Goal: Task Accomplishment & Management: Manage account settings

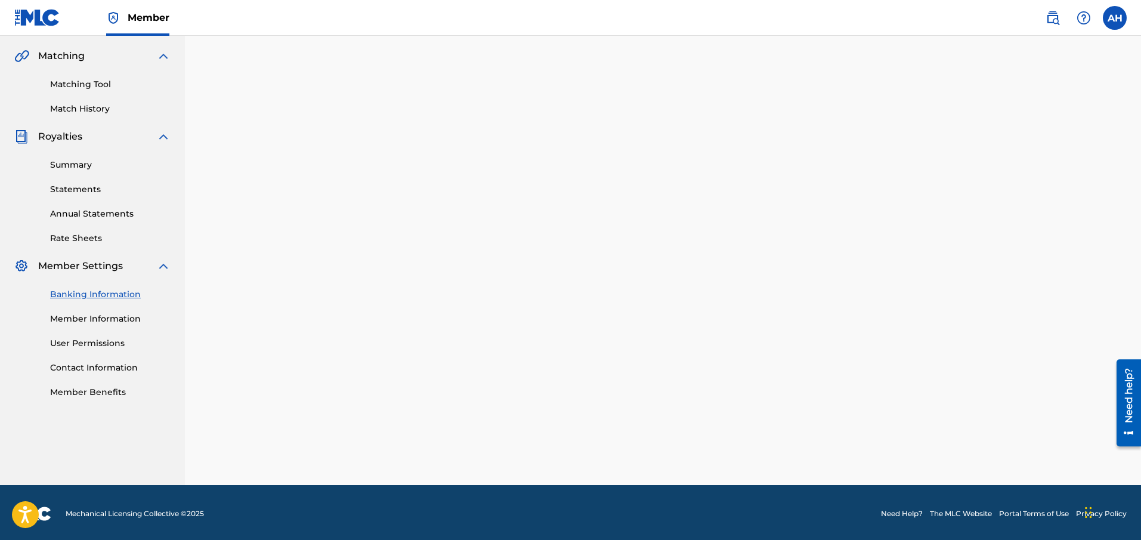
scroll to position [272, 0]
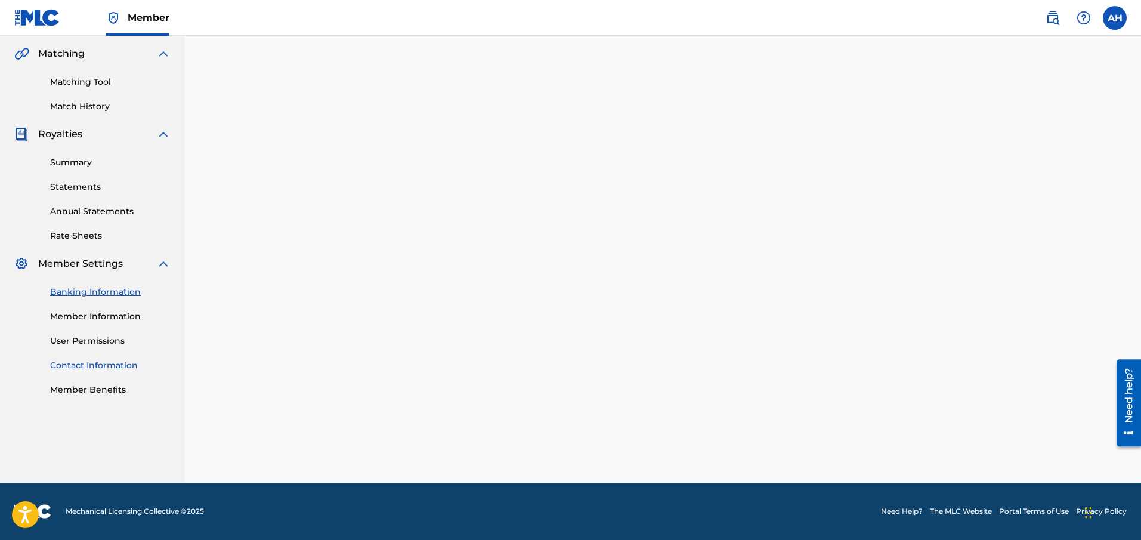
click at [125, 364] on link "Contact Information" at bounding box center [110, 365] width 120 height 13
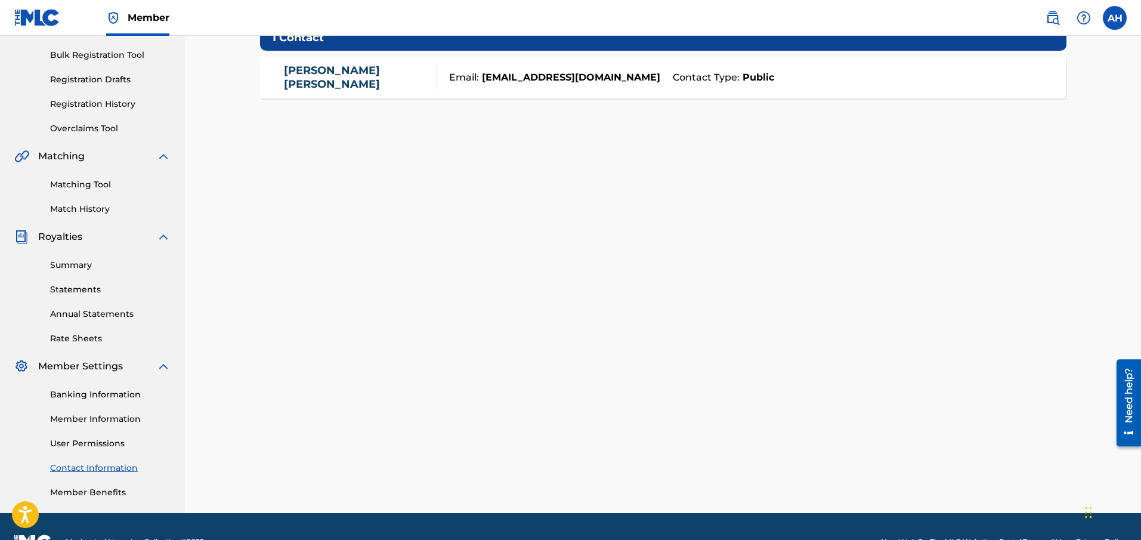
scroll to position [200, 0]
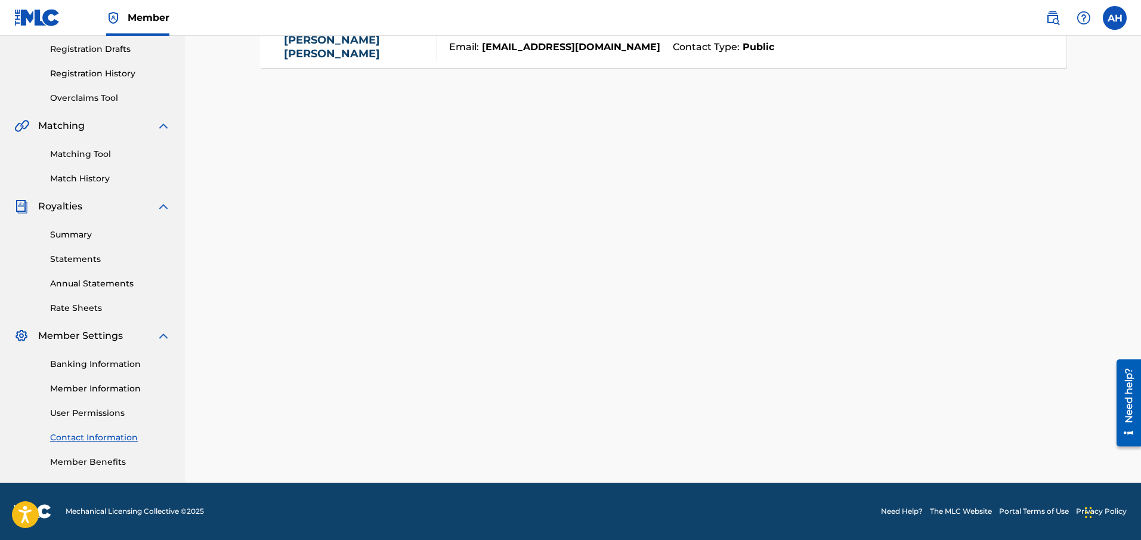
click at [889, 506] on link "Need Help?" at bounding box center [902, 511] width 42 height 11
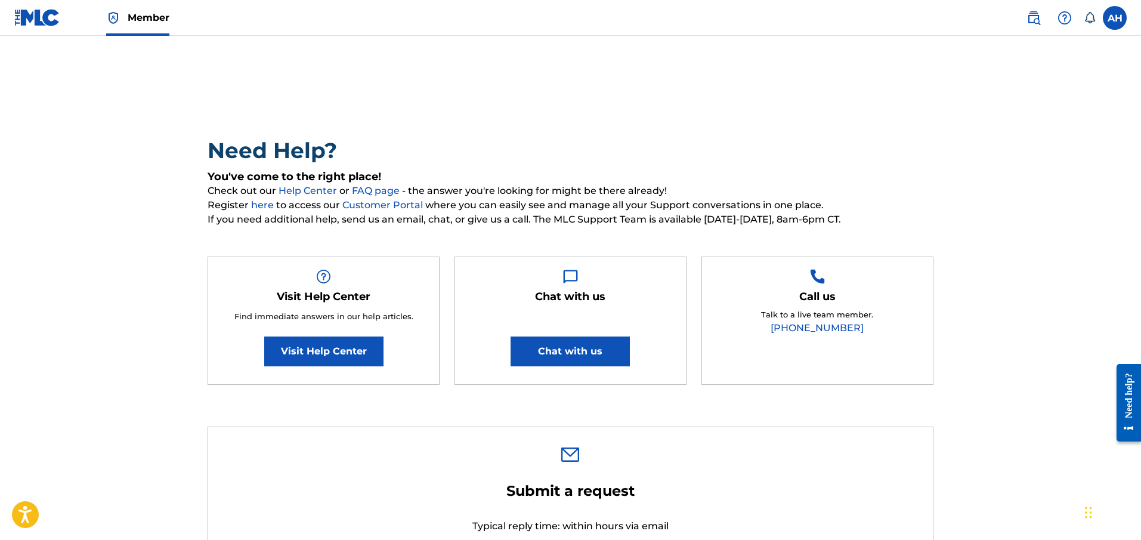
click at [31, 27] on link at bounding box center [37, 17] width 46 height 35
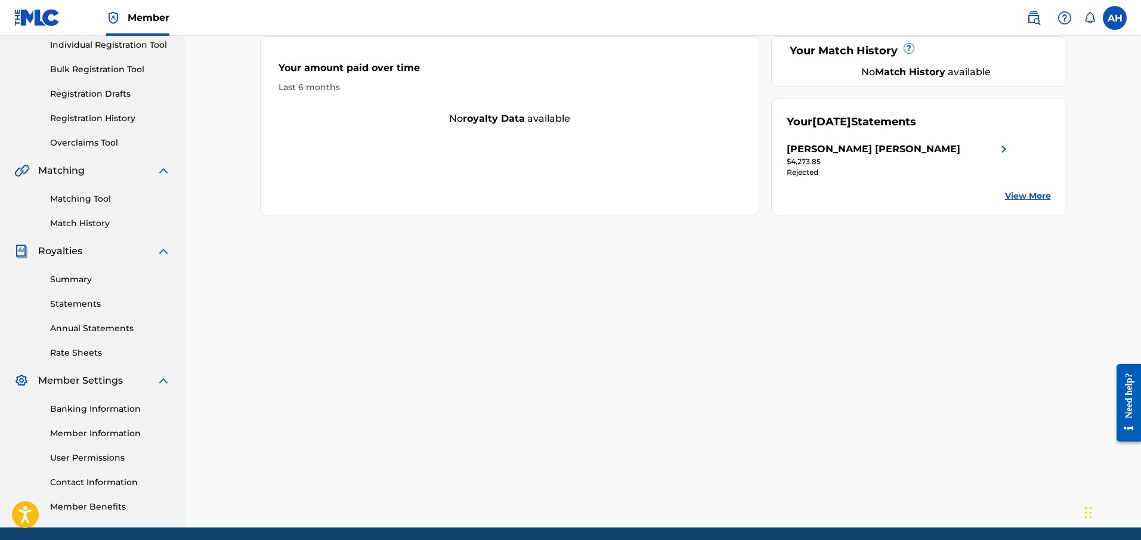
scroll to position [200, 0]
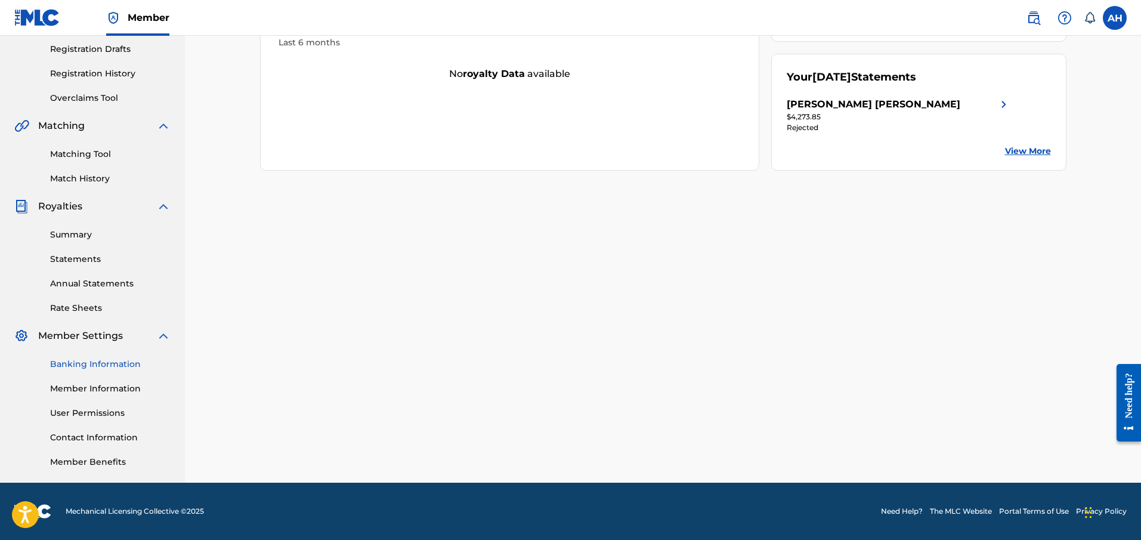
click at [88, 369] on link "Banking Information" at bounding box center [110, 364] width 120 height 13
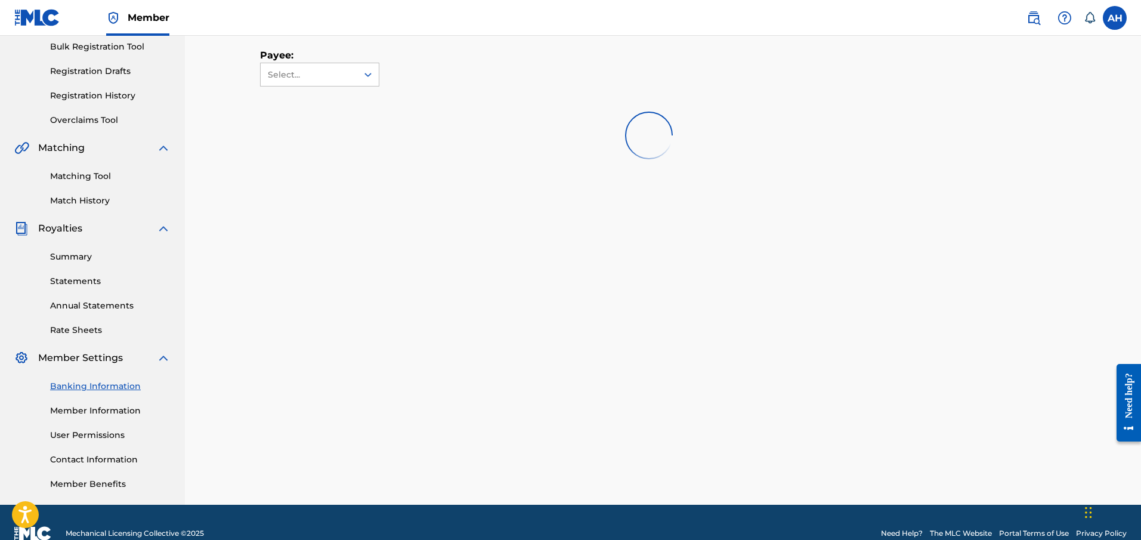
scroll to position [194, 0]
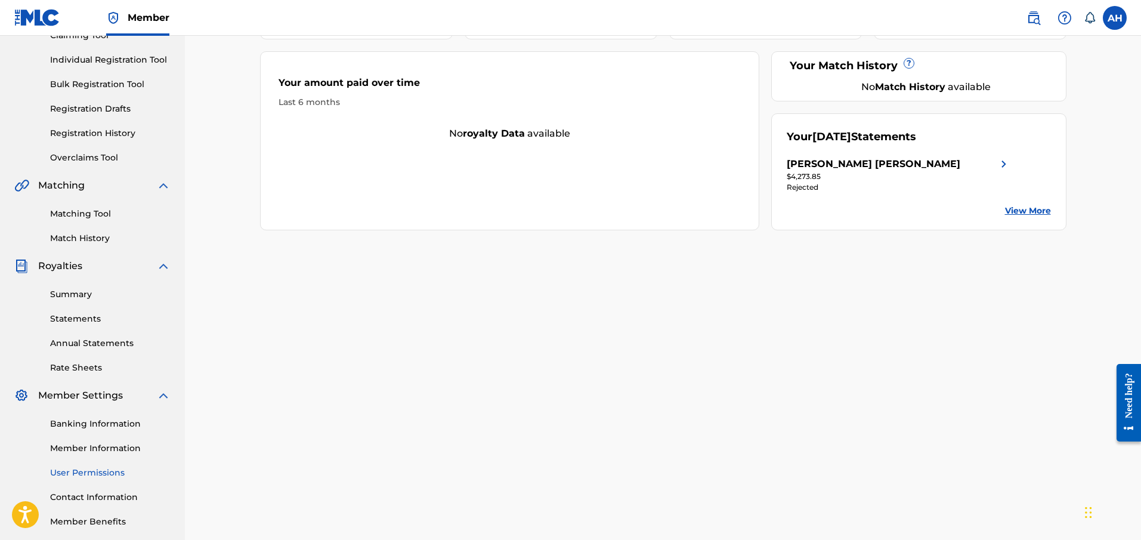
scroll to position [176, 0]
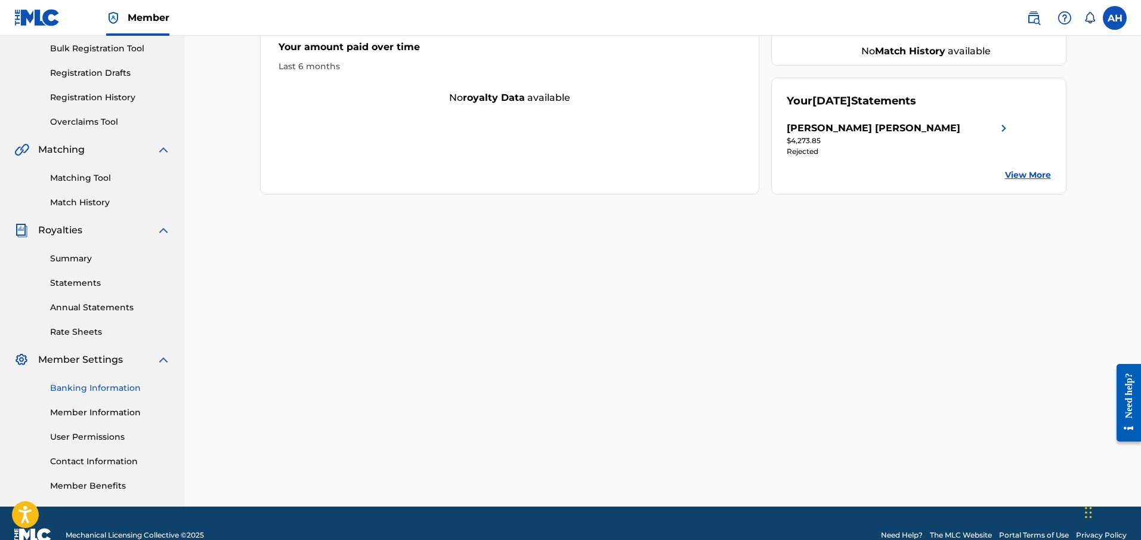
click at [102, 382] on link "Banking Information" at bounding box center [110, 388] width 120 height 13
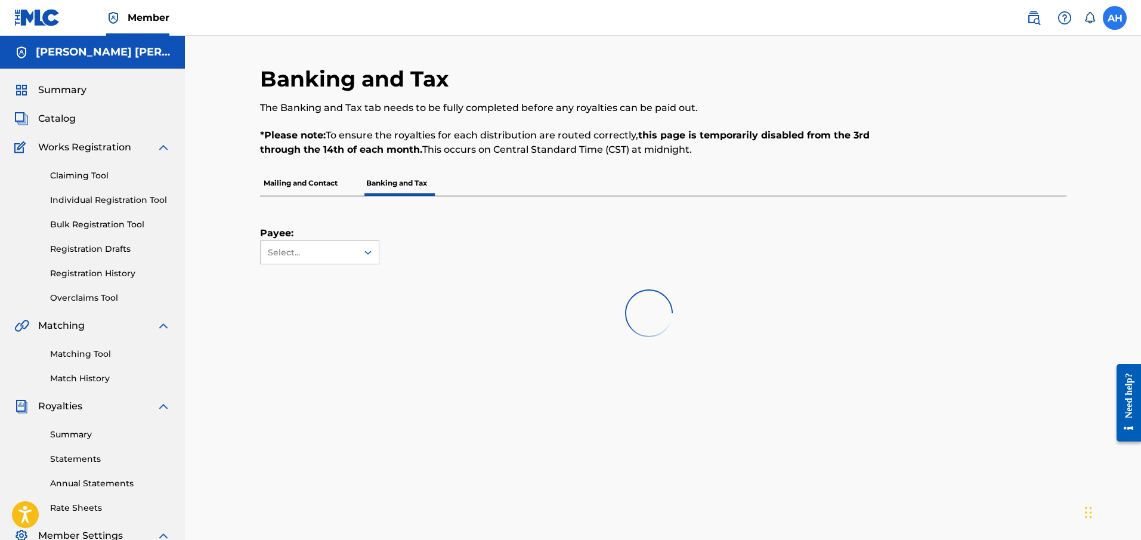
click at [1115, 20] on label at bounding box center [1115, 18] width 24 height 24
click at [1115, 18] on input "AH Alexis Emmanuel Hernandez baderzr646@gmail.com Notification Preferences Prof…" at bounding box center [1115, 18] width 0 height 0
click at [996, 172] on p "Log out" at bounding box center [999, 168] width 28 height 11
click at [1115, 18] on input "AH Alexis Emmanuel Hernandez baderzr646@gmail.com Notification Preferences Prof…" at bounding box center [1115, 18] width 0 height 0
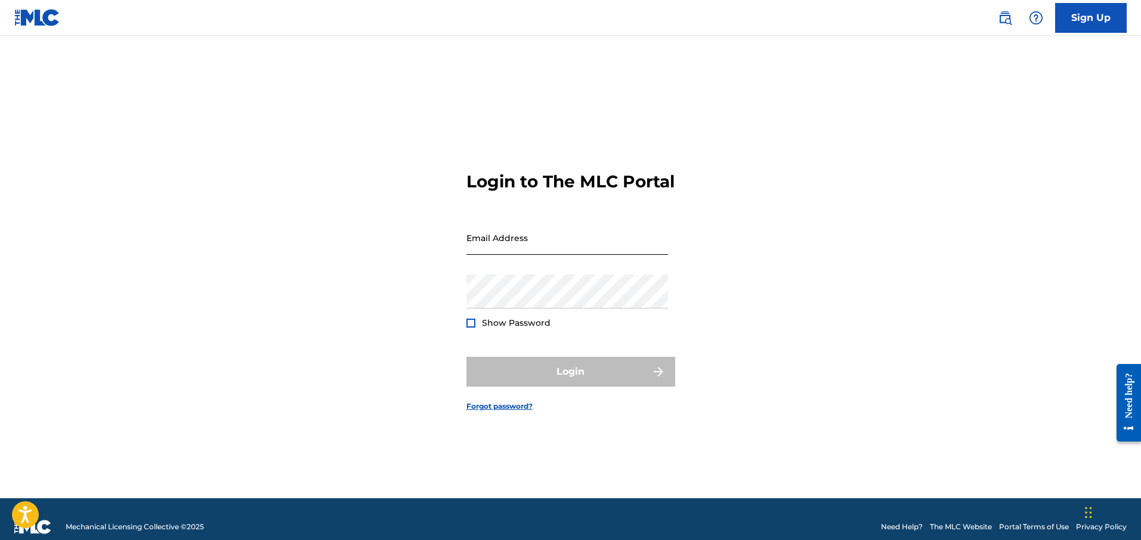
click at [537, 255] on input "Email Address" at bounding box center [567, 238] width 202 height 34
type input "[EMAIL_ADDRESS][DOMAIN_NAME]"
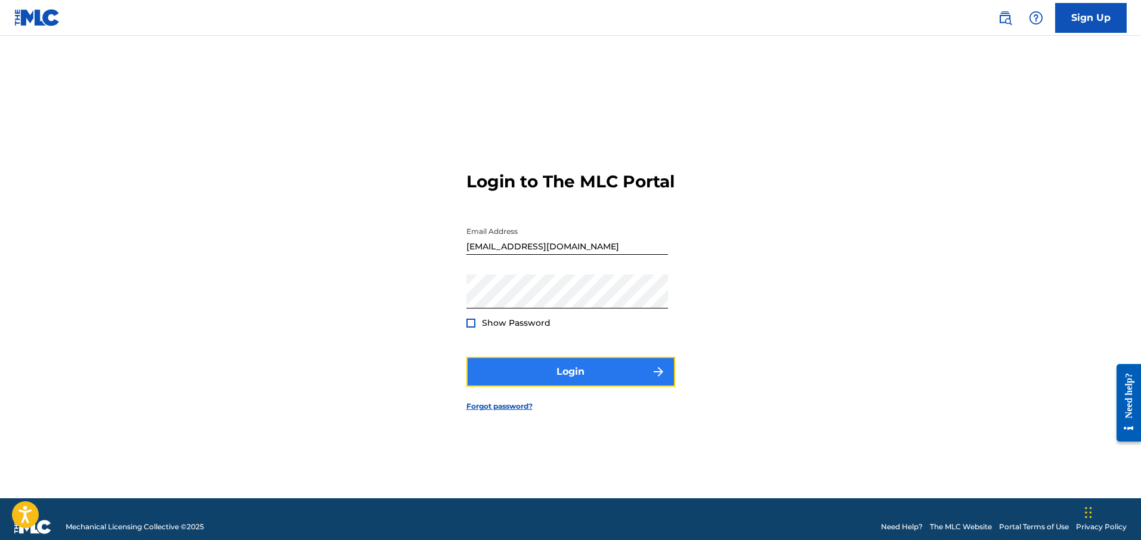
click at [537, 377] on button "Login" at bounding box center [570, 372] width 209 height 30
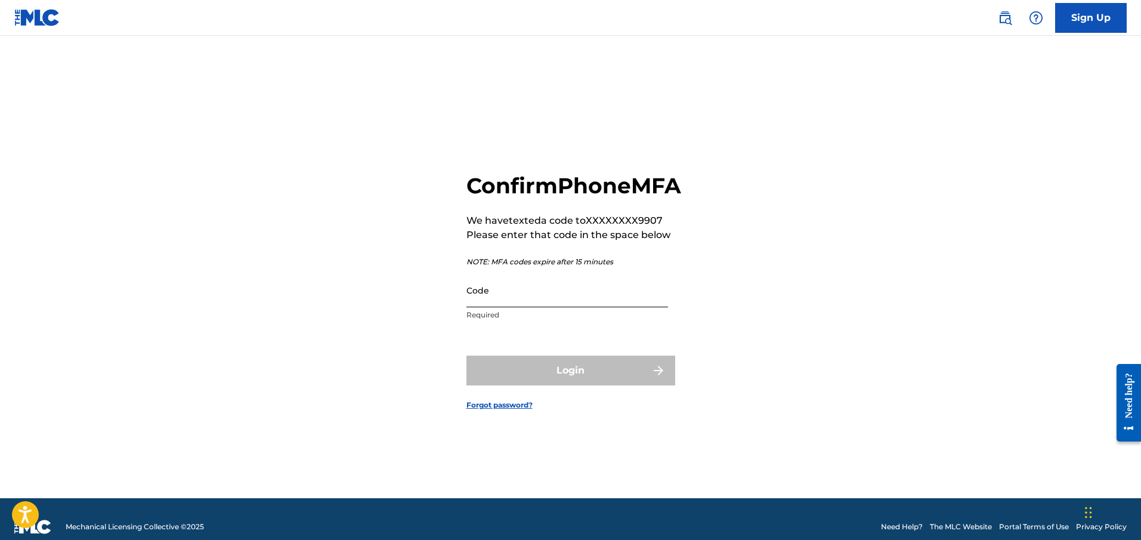
click at [534, 306] on input "Code" at bounding box center [567, 290] width 202 height 34
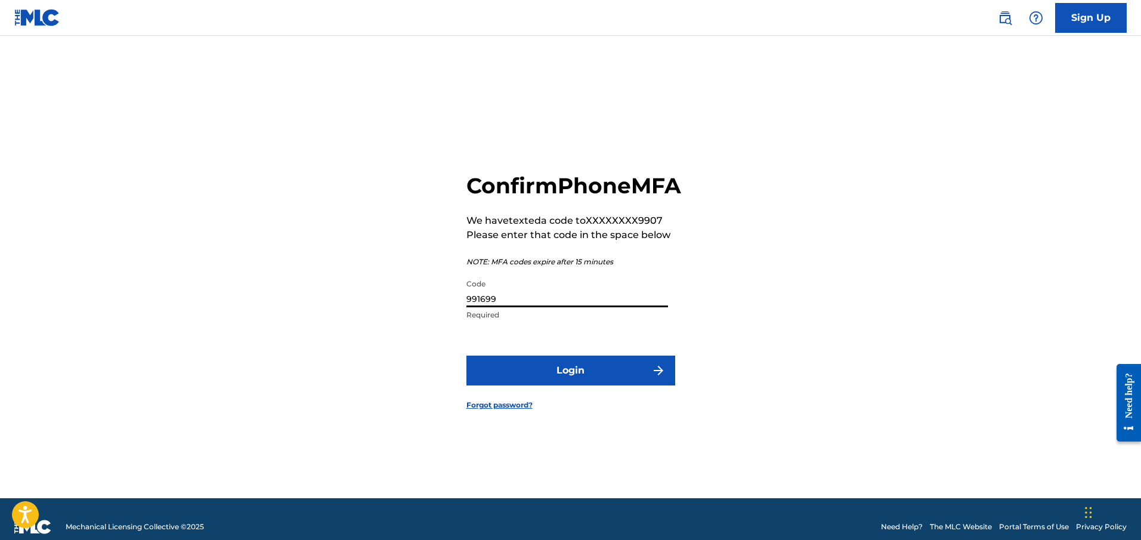
type input "991699"
click at [466, 355] on button "Login" at bounding box center [570, 370] width 209 height 30
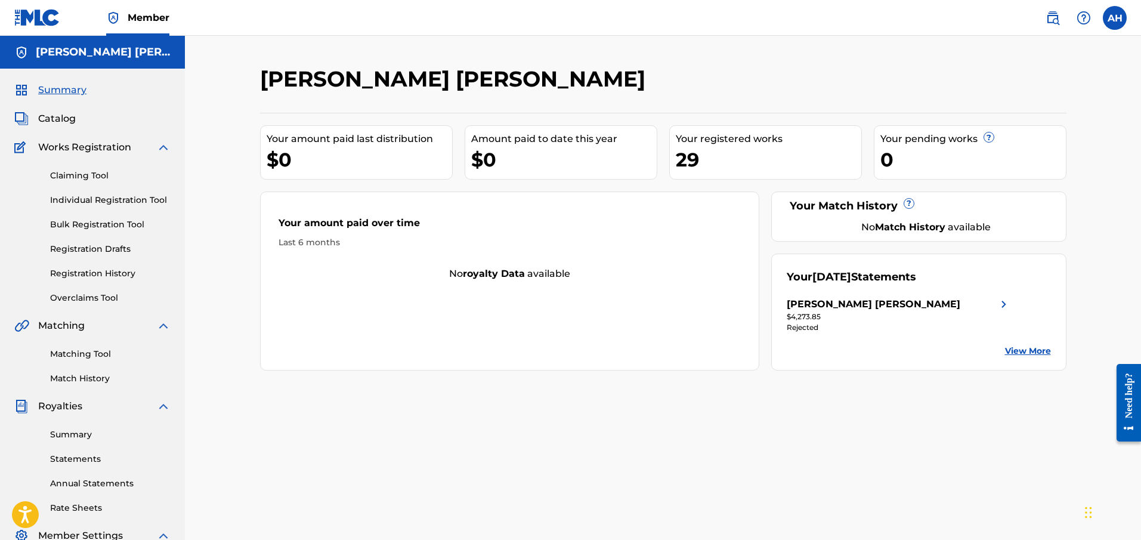
scroll to position [200, 0]
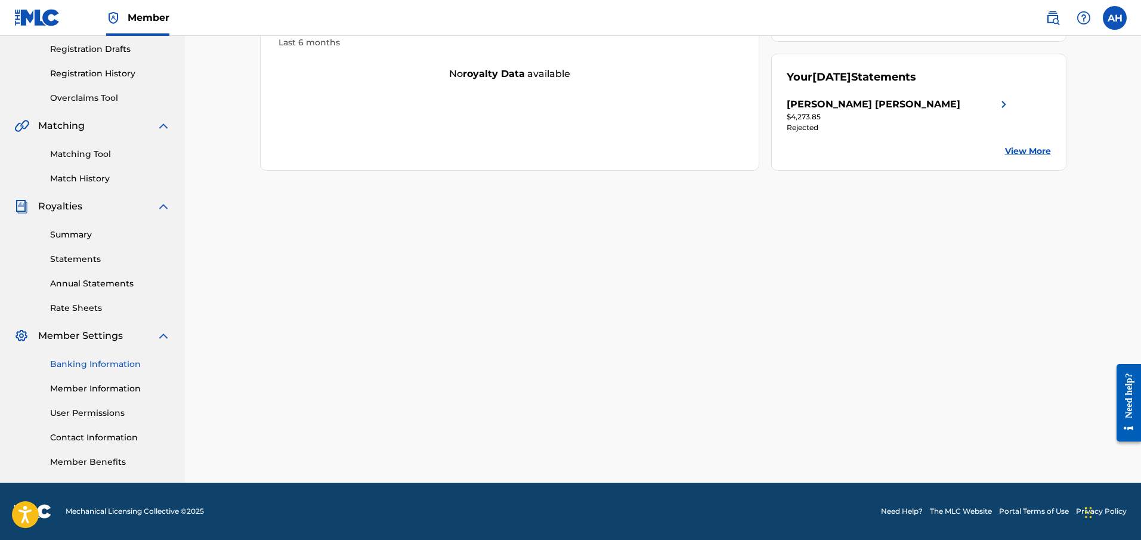
click at [92, 369] on link "Banking Information" at bounding box center [110, 364] width 120 height 13
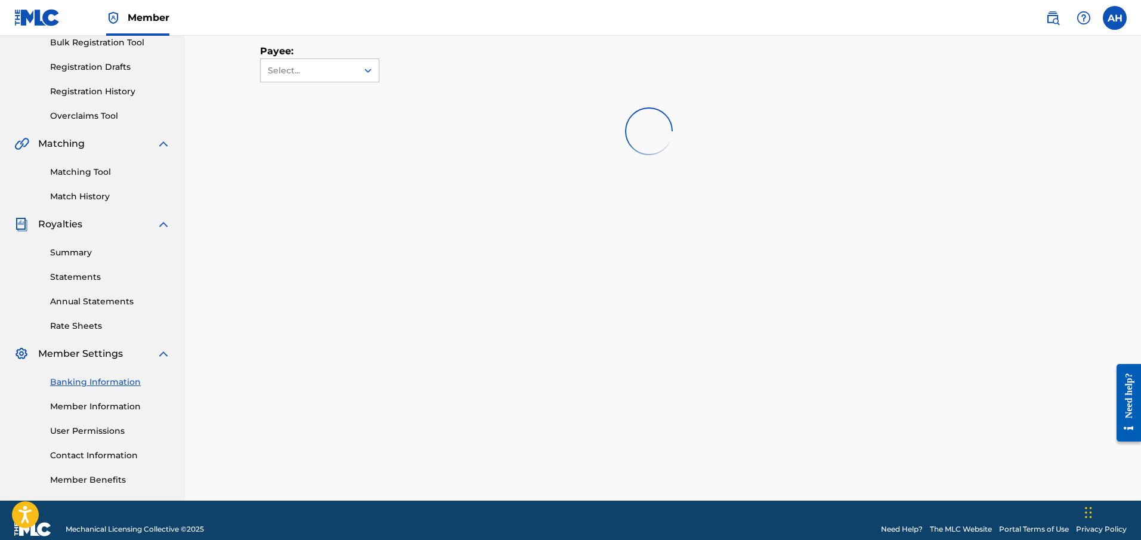
scroll to position [200, 0]
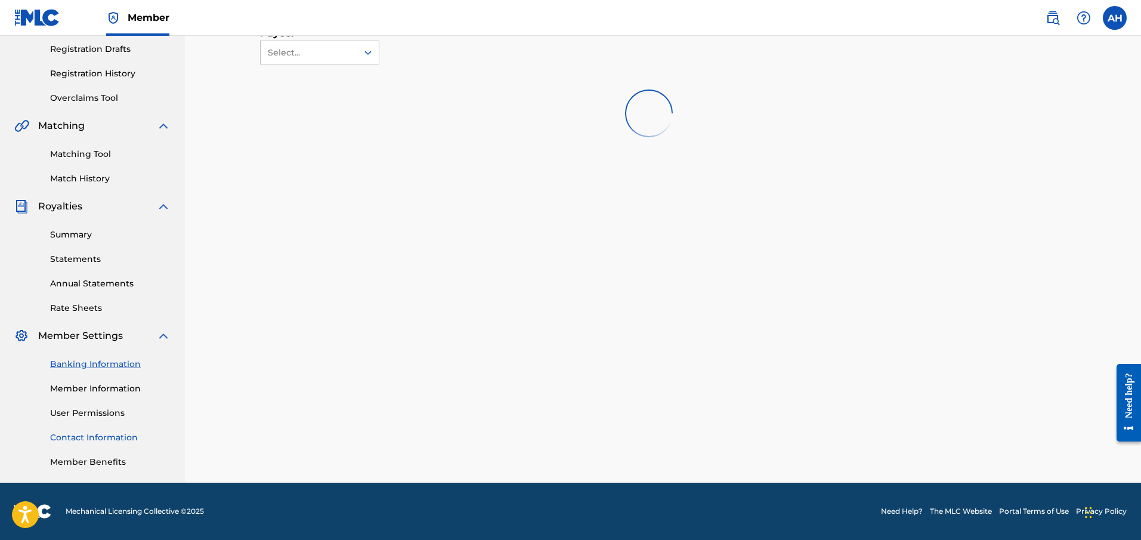
click at [90, 441] on link "Contact Information" at bounding box center [110, 437] width 120 height 13
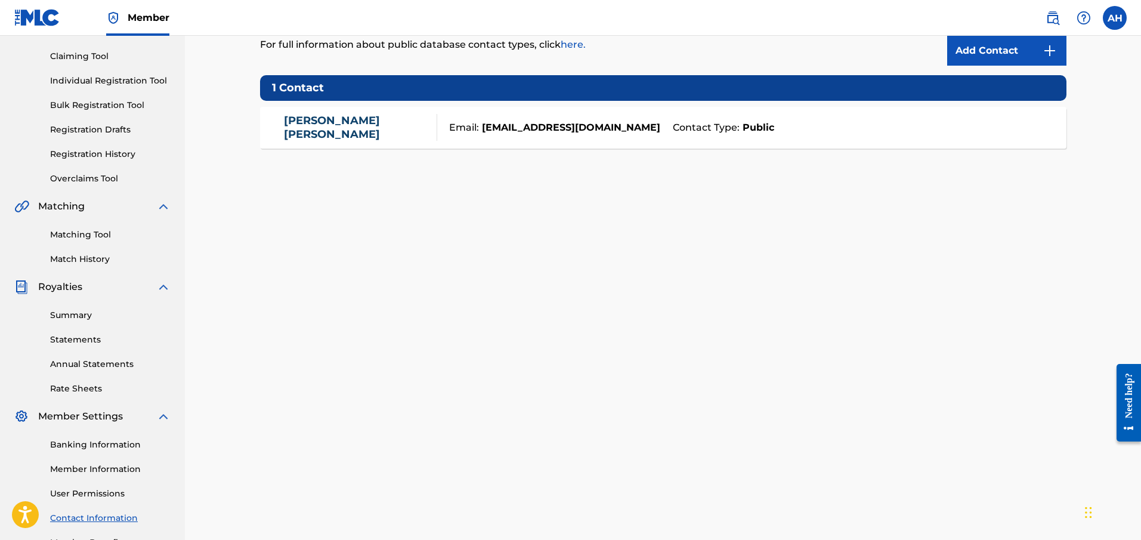
scroll to position [122, 0]
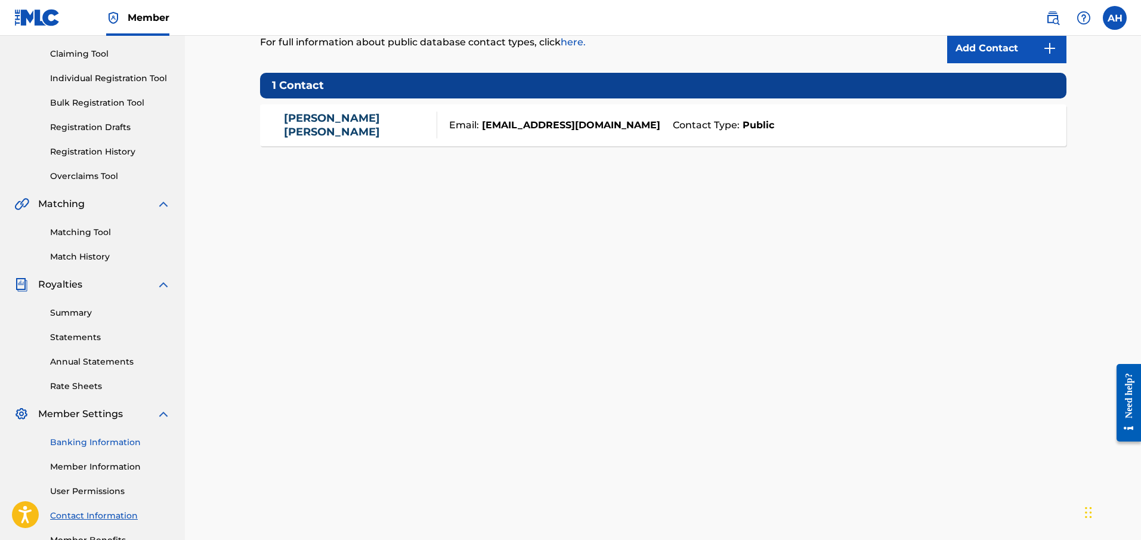
click at [91, 447] on link "Banking Information" at bounding box center [110, 442] width 120 height 13
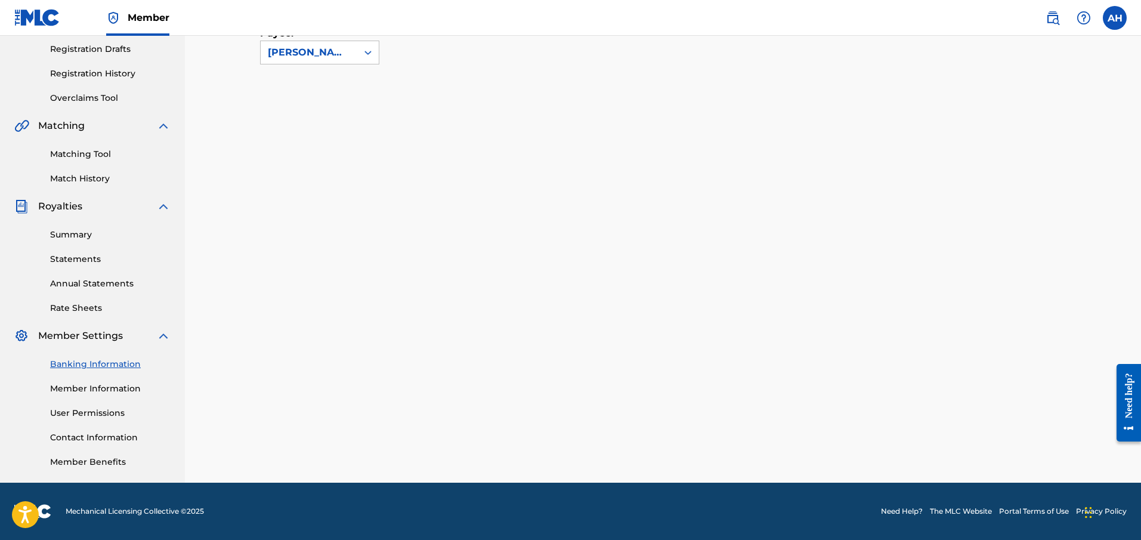
scroll to position [200, 0]
click at [88, 459] on link "Member Benefits" at bounding box center [110, 462] width 120 height 13
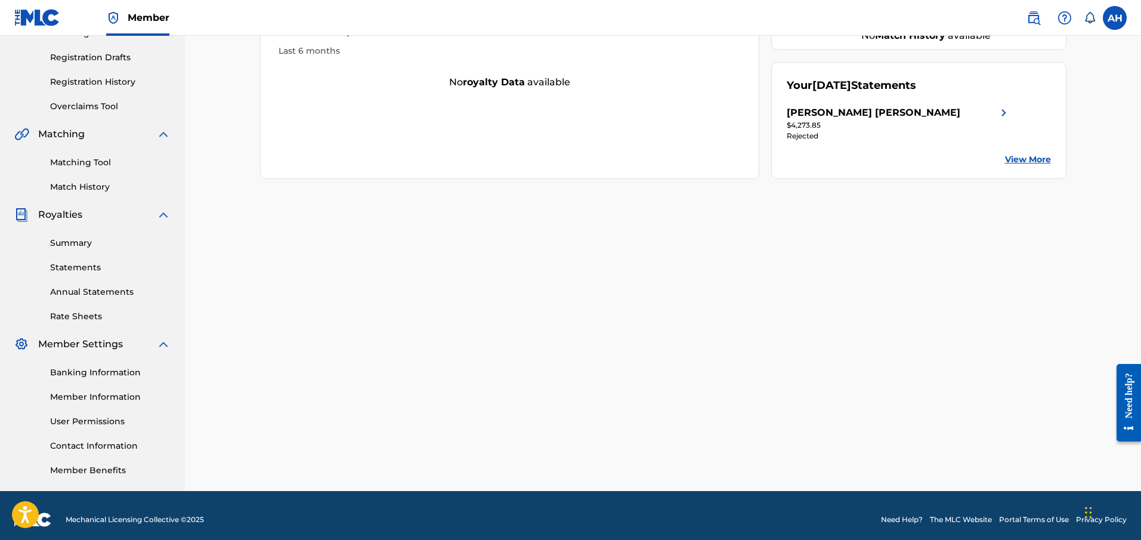
scroll to position [200, 0]
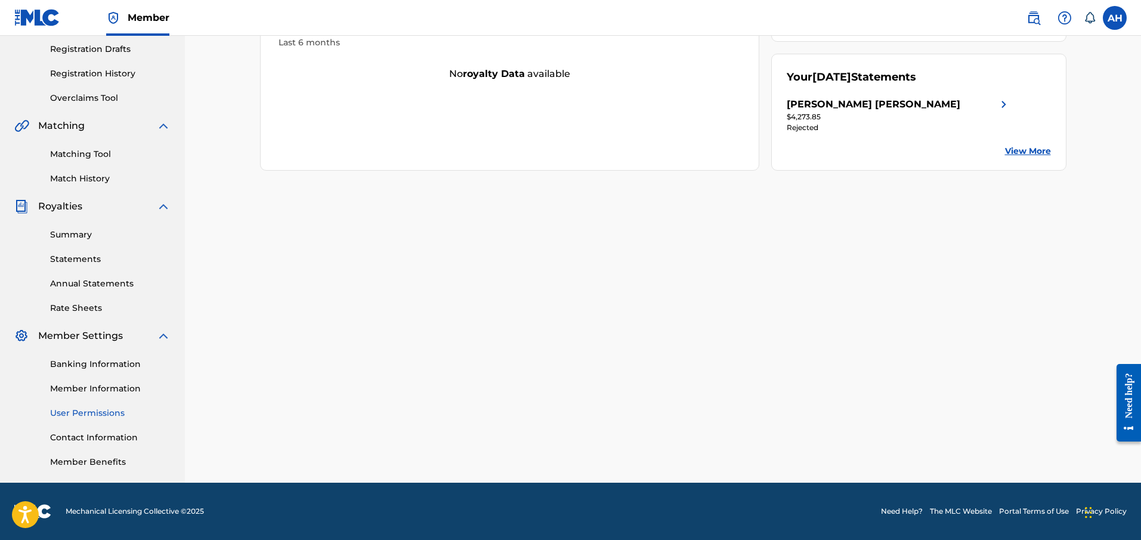
click at [88, 417] on link "User Permissions" at bounding box center [110, 413] width 120 height 13
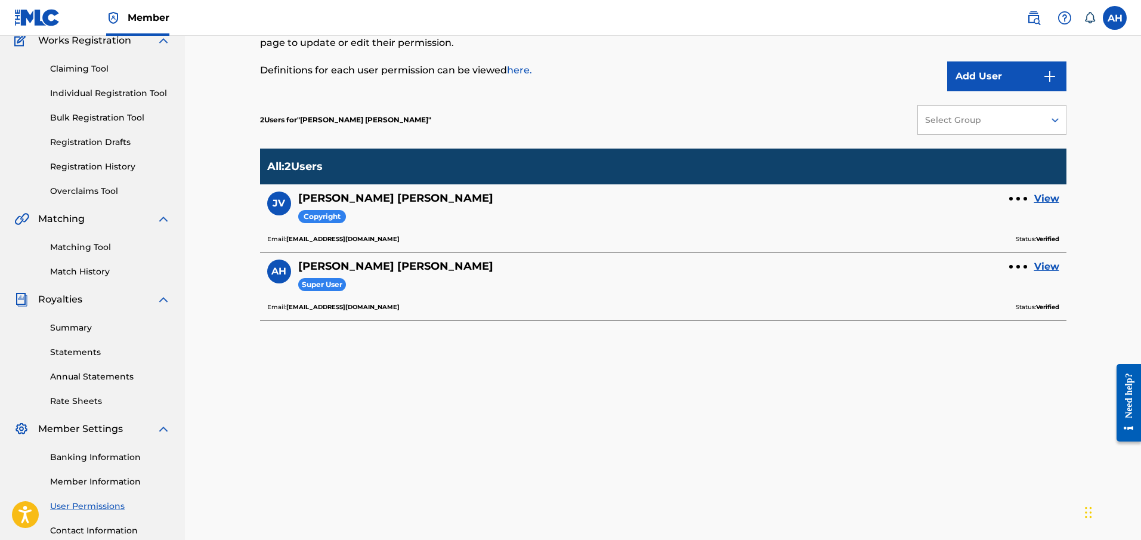
scroll to position [109, 0]
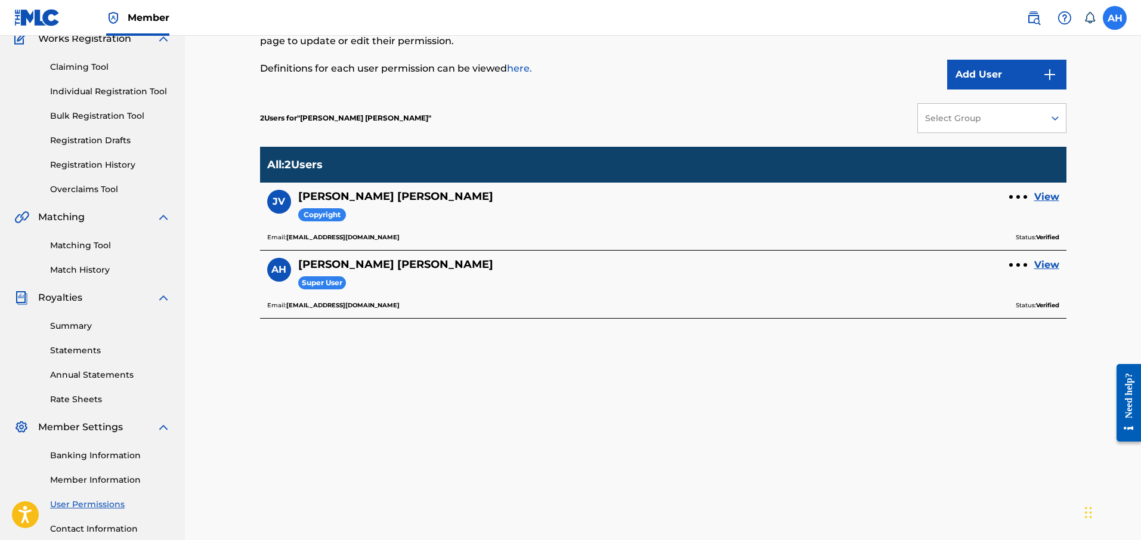
click at [1121, 13] on label at bounding box center [1115, 18] width 24 height 24
click at [1115, 18] on input "AH [PERSON_NAME] [EMAIL_ADDRESS][DOMAIN_NAME] Notification Preferences Profile …" at bounding box center [1115, 18] width 0 height 0
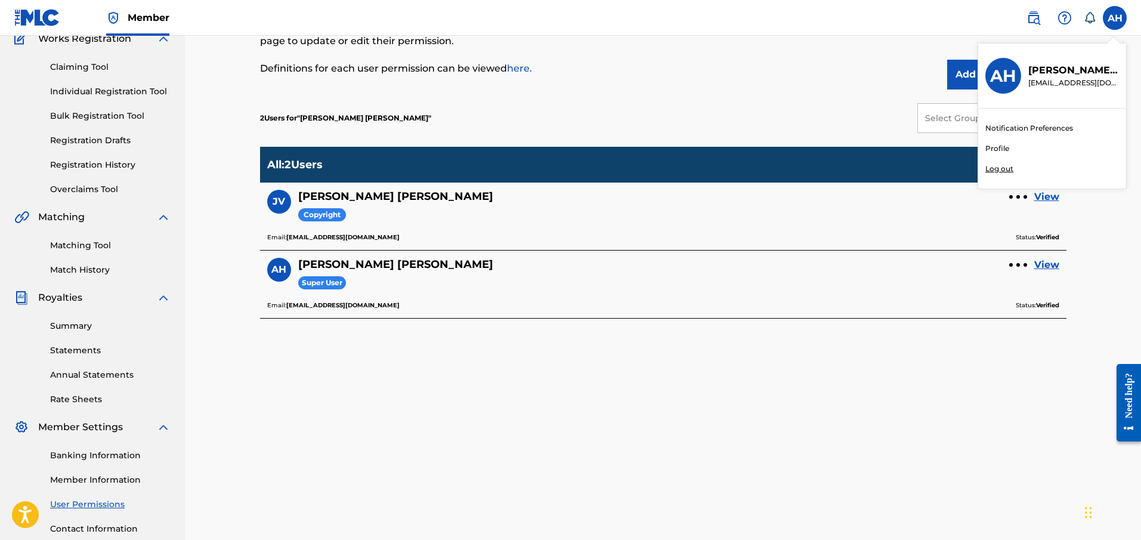
click at [1008, 169] on p "Log out" at bounding box center [999, 168] width 28 height 11
click at [1115, 18] on input "AH [PERSON_NAME] [EMAIL_ADDRESS][DOMAIN_NAME] Notification Preferences Profile …" at bounding box center [1115, 18] width 0 height 0
